Goal: Task Accomplishment & Management: Manage account settings

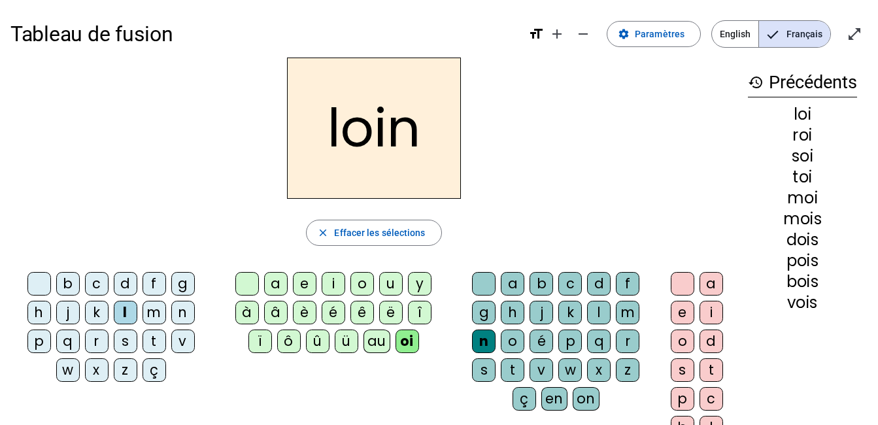
scroll to position [35, 0]
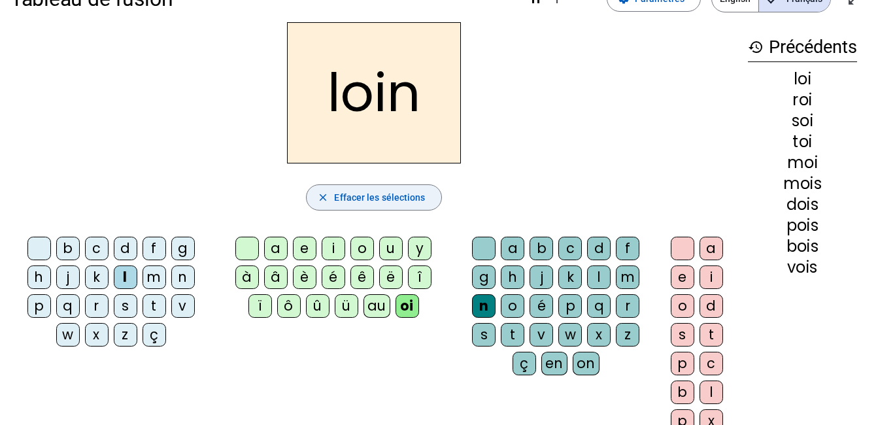
click at [324, 194] on mat-icon "close" at bounding box center [323, 198] width 12 height 12
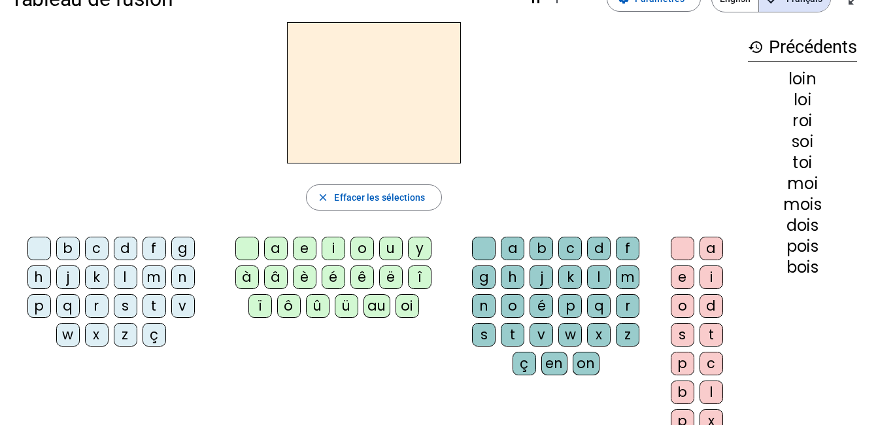
scroll to position [0, 0]
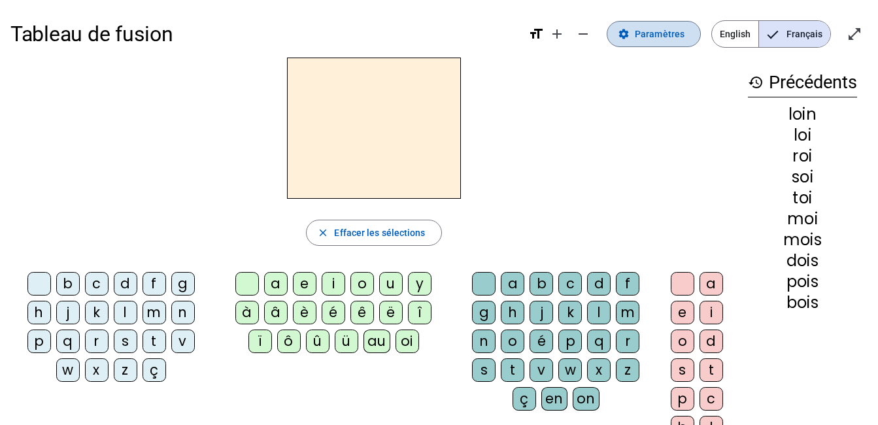
click at [649, 35] on span "Paramètres" at bounding box center [660, 34] width 50 height 16
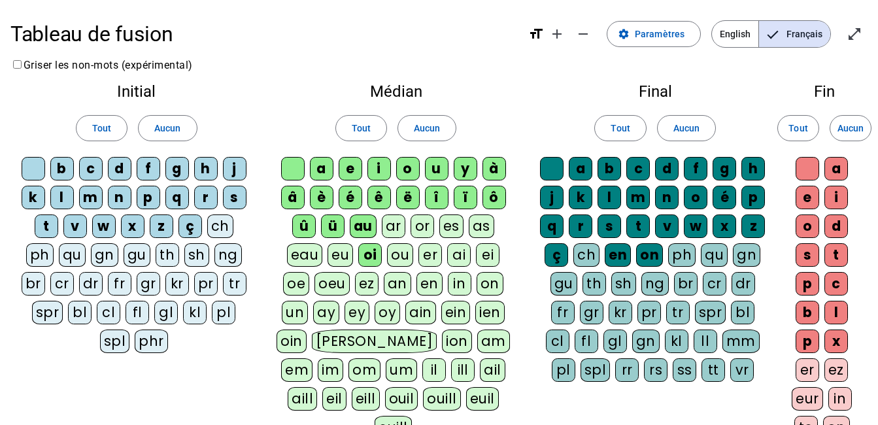
click at [224, 227] on div "ch" at bounding box center [220, 226] width 26 height 24
click at [442, 339] on div "ion" at bounding box center [457, 342] width 30 height 24
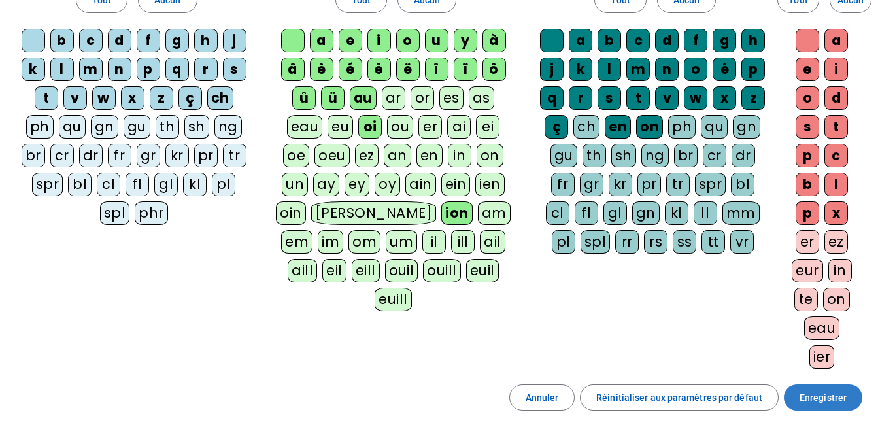
click at [812, 391] on span "Enregistrer" at bounding box center [823, 398] width 47 height 16
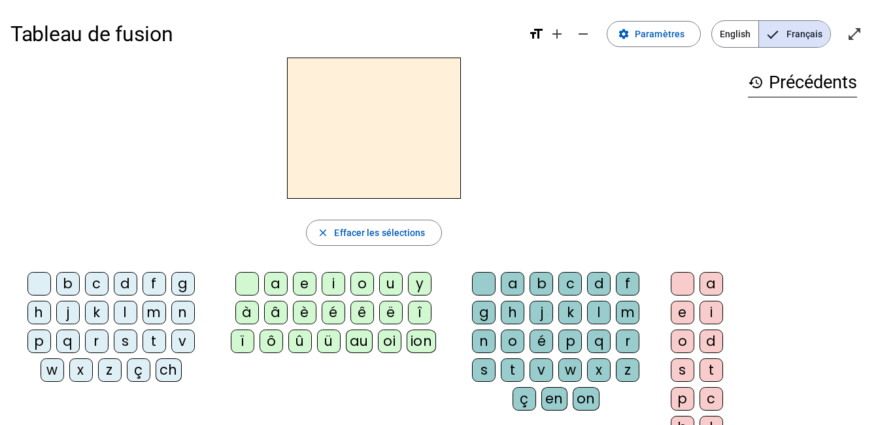
click at [99, 339] on div "r" at bounding box center [97, 342] width 24 height 24
click at [640, 20] on span at bounding box center [653, 33] width 93 height 31
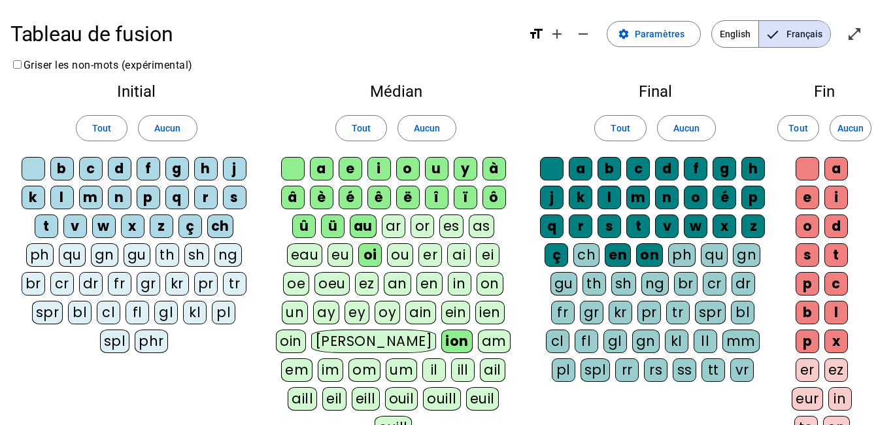
scroll to position [251, 0]
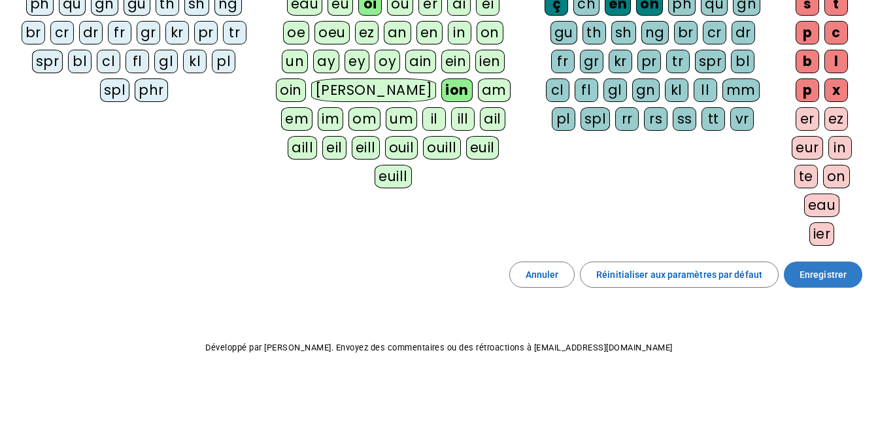
click at [825, 275] on span "Enregistrer" at bounding box center [823, 275] width 47 height 16
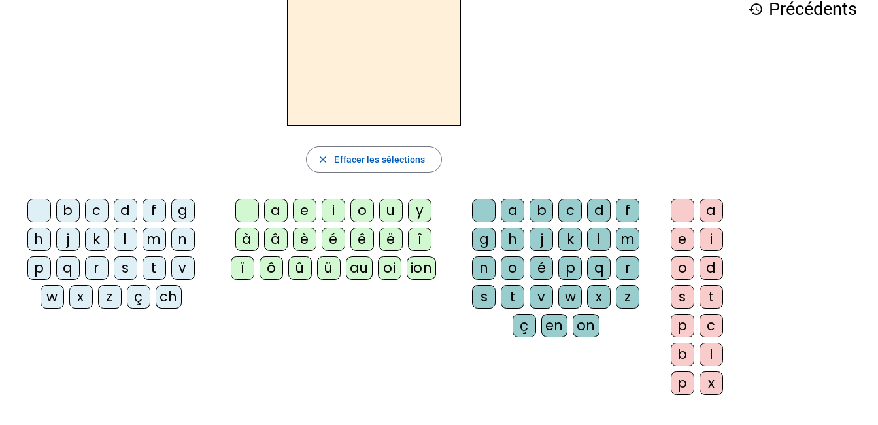
scroll to position [73, 0]
